Goal: Task Accomplishment & Management: Use online tool/utility

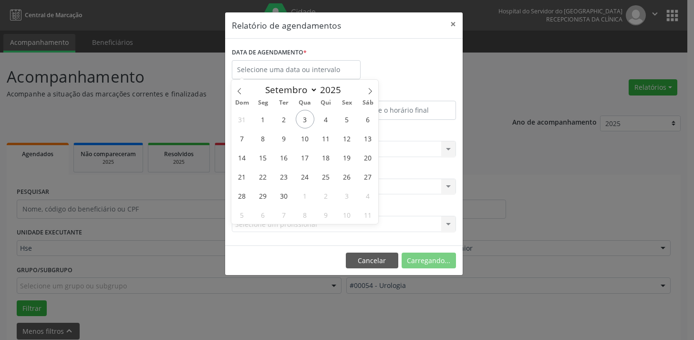
select select "8"
click at [301, 126] on span "3" at bounding box center [305, 119] width 19 height 19
type input "[DATE]"
click at [291, 67] on input "[DATE]" at bounding box center [296, 69] width 129 height 19
click at [325, 115] on span "4" at bounding box center [326, 119] width 19 height 19
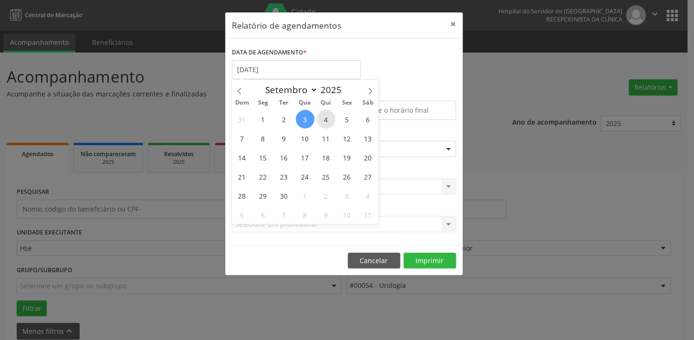
type input "[DATE]"
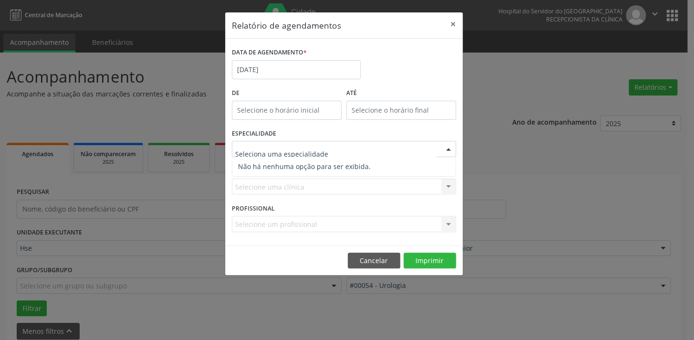
click at [327, 128] on div "ESPECIALIDADE Nenhum resultado encontrado para: " " Não há nenhuma opção para s…" at bounding box center [344, 144] width 229 height 37
click at [451, 152] on div at bounding box center [448, 149] width 14 height 16
click at [401, 165] on span "Não há nenhuma opção para ser exibida." at bounding box center [343, 166] width 223 height 19
click at [365, 147] on input "text" at bounding box center [335, 153] width 201 height 19
click at [358, 132] on div "ESPECIALIDADE Nenhum resultado encontrado para: " " Não há nenhuma opção para s…" at bounding box center [344, 144] width 229 height 37
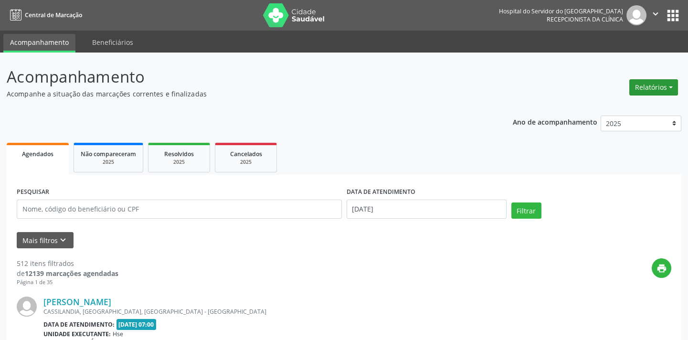
click at [659, 89] on button "Relatórios" at bounding box center [653, 87] width 49 height 16
click at [646, 103] on link "Agendamentos" at bounding box center [626, 107] width 103 height 13
select select "8"
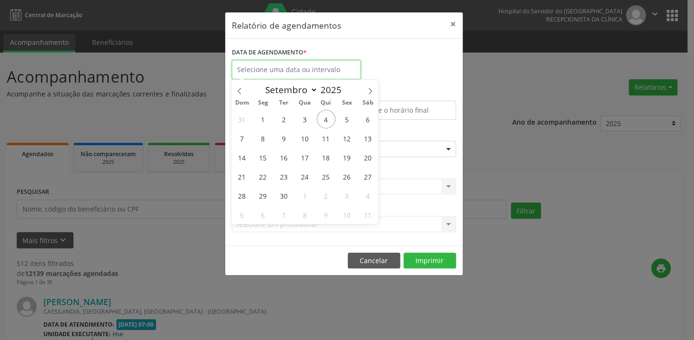
click at [301, 69] on input "text" at bounding box center [296, 69] width 129 height 19
click at [333, 121] on span "4" at bounding box center [326, 119] width 19 height 19
type input "[DATE]"
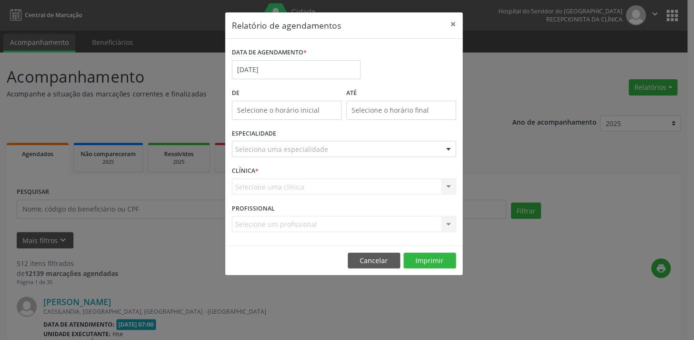
click at [447, 149] on div at bounding box center [448, 149] width 14 height 16
type input "de"
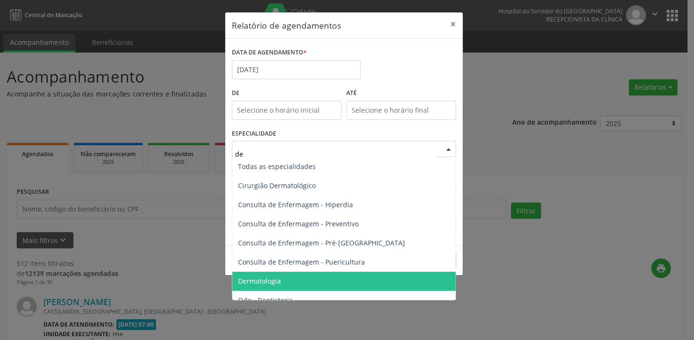
click at [374, 280] on span "Dermatologia" at bounding box center [344, 281] width 225 height 19
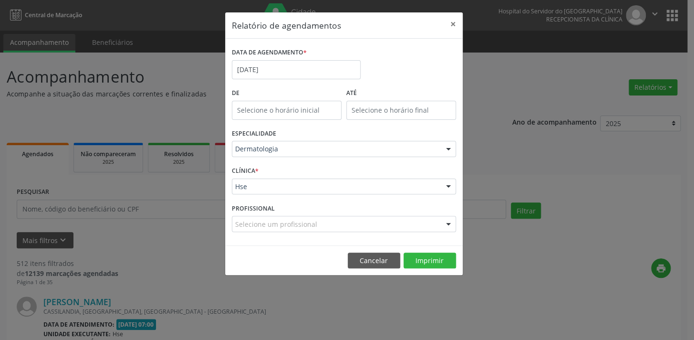
click at [448, 180] on div at bounding box center [448, 187] width 14 height 16
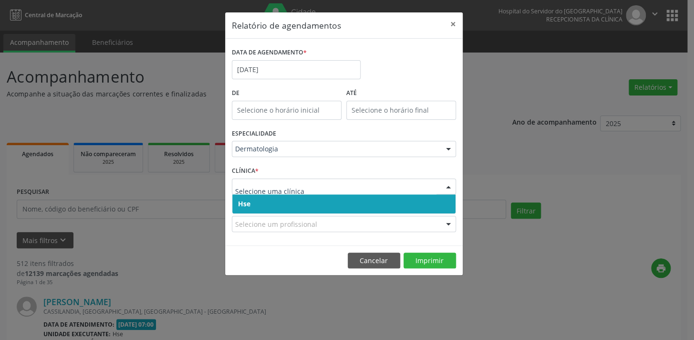
click at [435, 202] on span "Hse" at bounding box center [343, 203] width 223 height 19
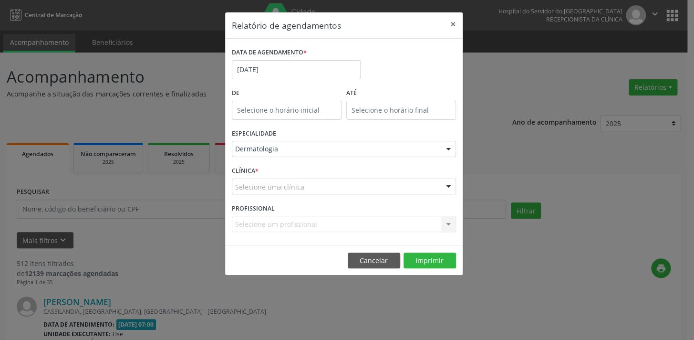
click at [451, 185] on div at bounding box center [448, 187] width 14 height 16
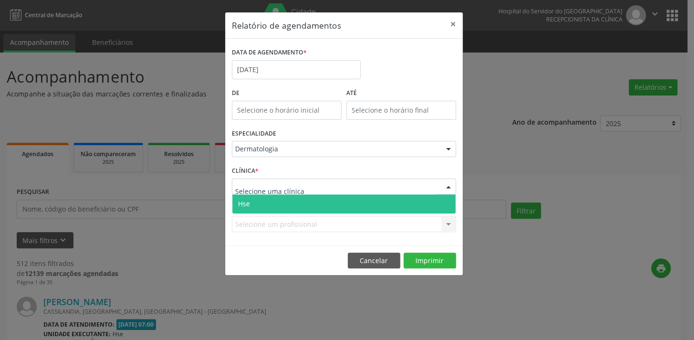
click at [435, 209] on span "Hse" at bounding box center [343, 203] width 223 height 19
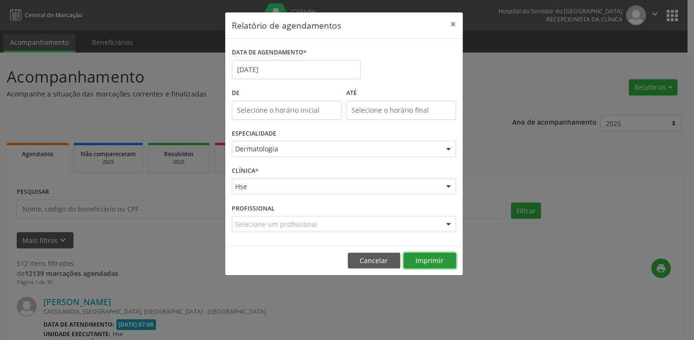
click at [429, 258] on button "Imprimir" at bounding box center [430, 260] width 52 height 16
click at [470, 278] on div "Relatório de agendamentos × DATA DE AGENDAMENTO * 04/09/2025 De ATÉ ESPECIALIDA…" at bounding box center [347, 170] width 694 height 340
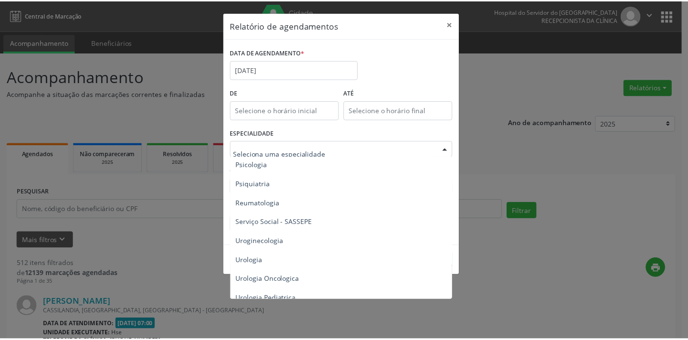
scroll to position [1620, 0]
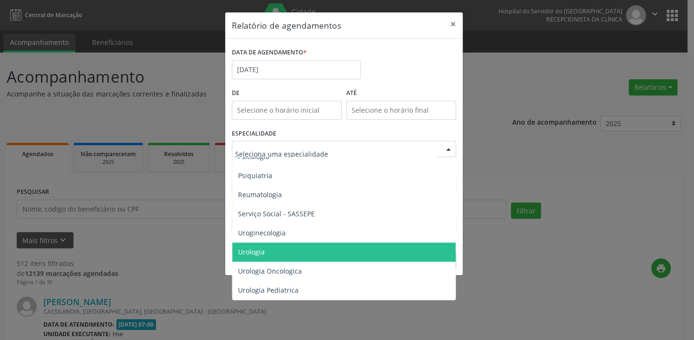
click at [301, 248] on span "Urologia" at bounding box center [344, 251] width 225 height 19
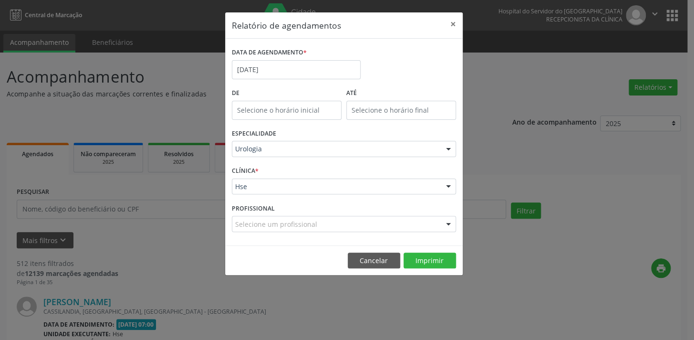
click at [441, 251] on footer "Cancelar Imprimir" at bounding box center [344, 260] width 238 height 30
click at [441, 257] on button "Imprimir" at bounding box center [430, 260] width 52 height 16
click at [376, 256] on button "Cancelar" at bounding box center [374, 260] width 52 height 16
